Goal: Information Seeking & Learning: Learn about a topic

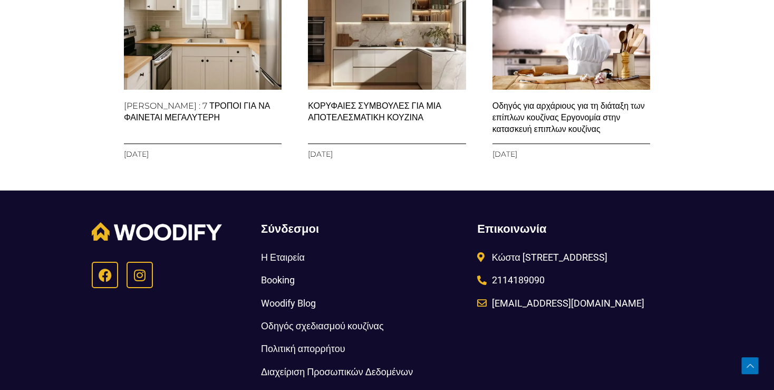
scroll to position [8294, 0]
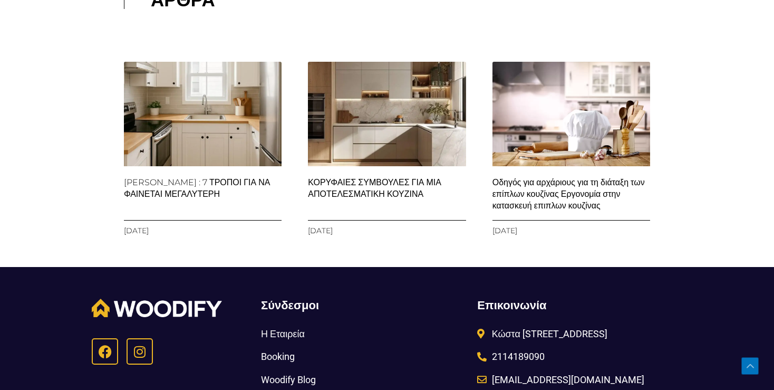
click at [418, 145] on img at bounding box center [387, 114] width 160 height 160
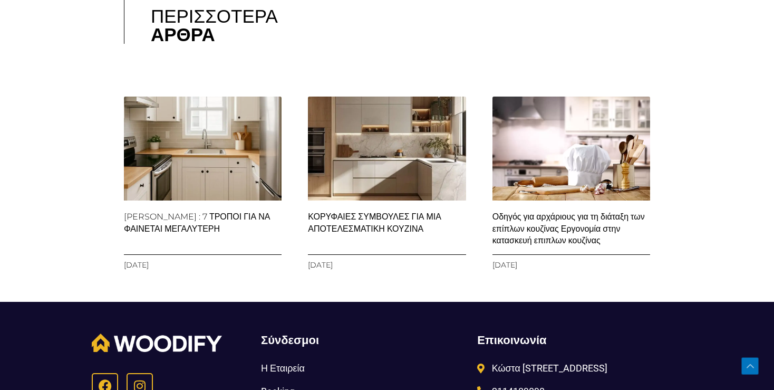
scroll to position [2560, 0]
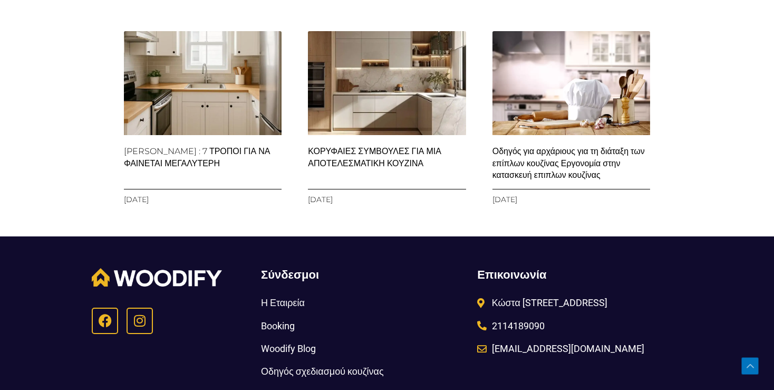
click at [594, 155] on link "Οδηγός για αρχάριους για τη διάταξη των επίπλων κουζίνας Εργονομία στην κατασκε…" at bounding box center [568, 163] width 152 height 34
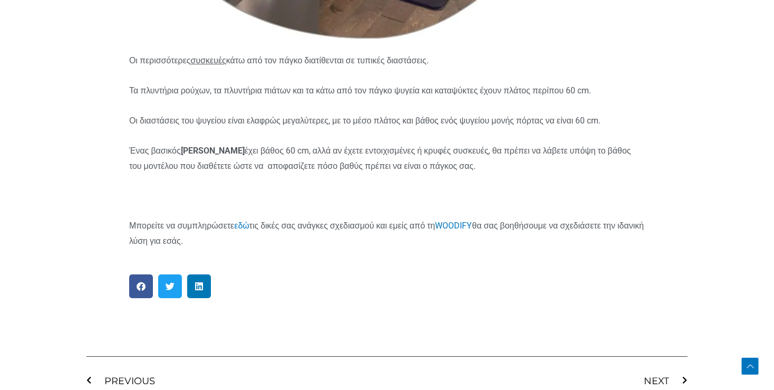
scroll to position [4954, 0]
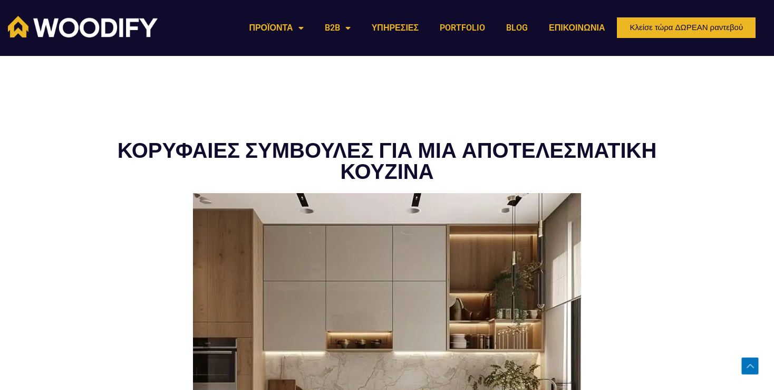
scroll to position [2285, 0]
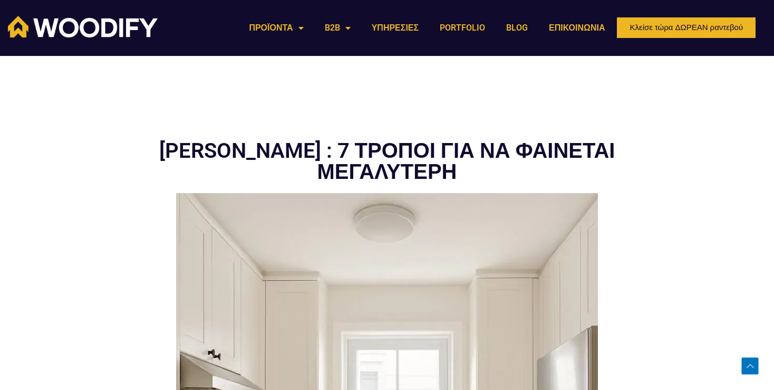
scroll to position [7816, 0]
